Goal: Transaction & Acquisition: Purchase product/service

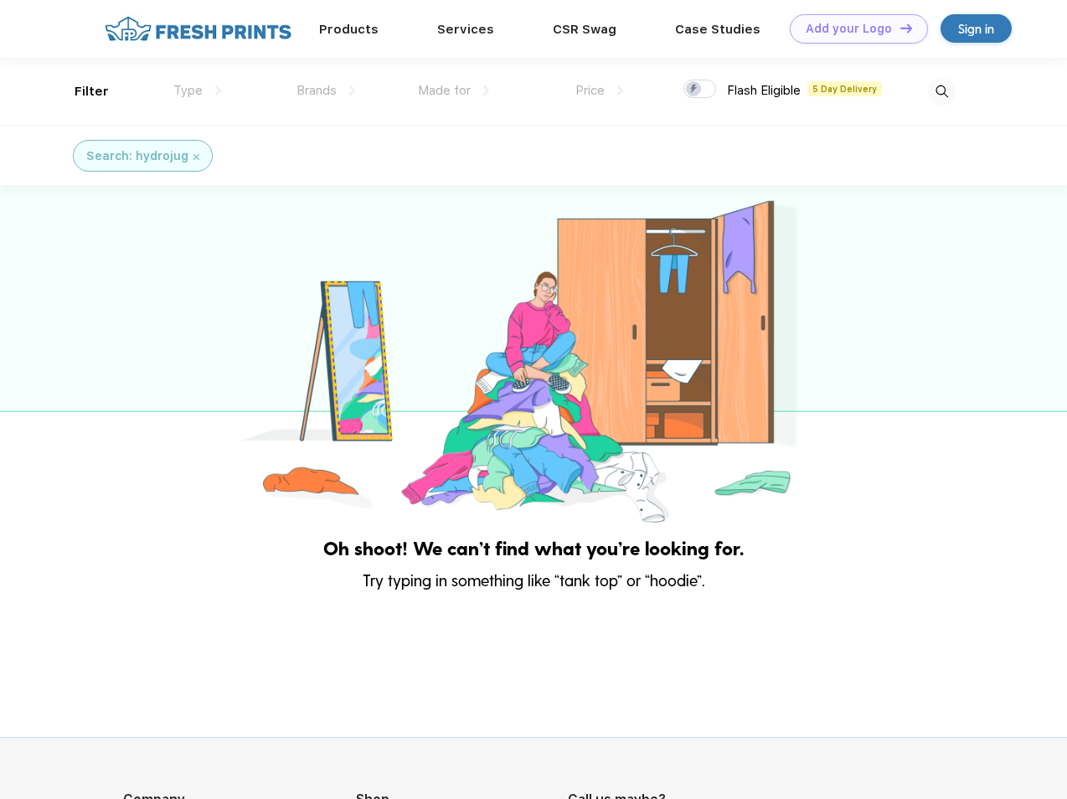
click at [853, 28] on link "Add your Logo Design Tool" at bounding box center [859, 28] width 138 height 29
click at [0, 0] on div "Design Tool" at bounding box center [0, 0] width 0 height 0
click at [899, 28] on link "Add your Logo Design Tool" at bounding box center [859, 28] width 138 height 29
click at [80, 91] on div "Filter" at bounding box center [92, 91] width 34 height 19
click at [198, 90] on span "Type" at bounding box center [187, 90] width 29 height 15
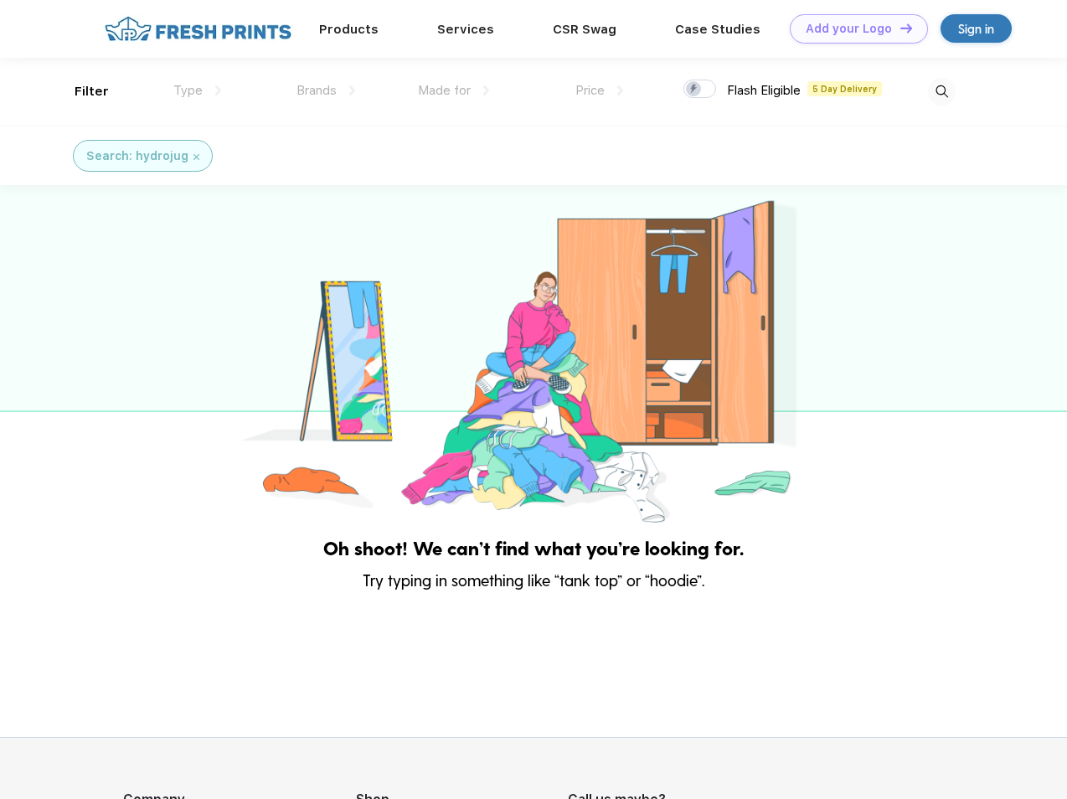
click at [326, 90] on span "Brands" at bounding box center [317, 90] width 40 height 15
click at [454, 90] on span "Made for" at bounding box center [444, 90] width 53 height 15
click at [600, 90] on span "Price" at bounding box center [590, 90] width 29 height 15
click at [700, 90] on div at bounding box center [700, 89] width 33 height 18
click at [694, 90] on input "checkbox" at bounding box center [689, 84] width 11 height 11
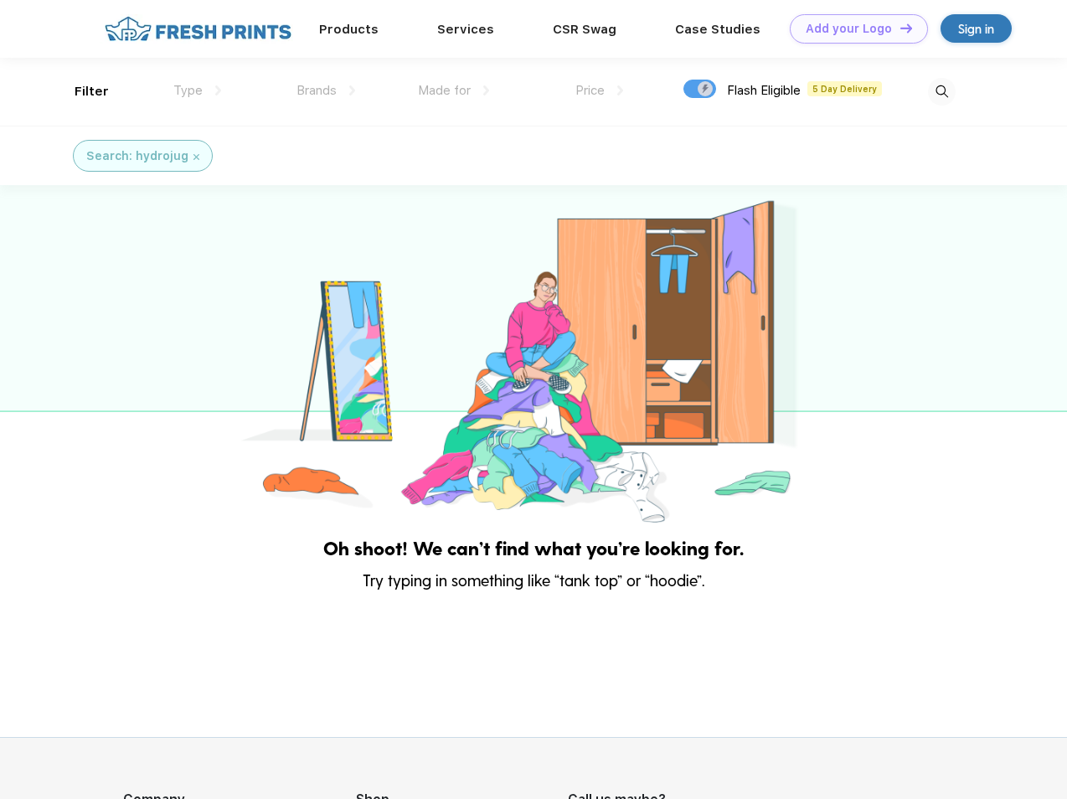
click at [942, 91] on img at bounding box center [942, 92] width 28 height 28
